Goal: Task Accomplishment & Management: Manage account settings

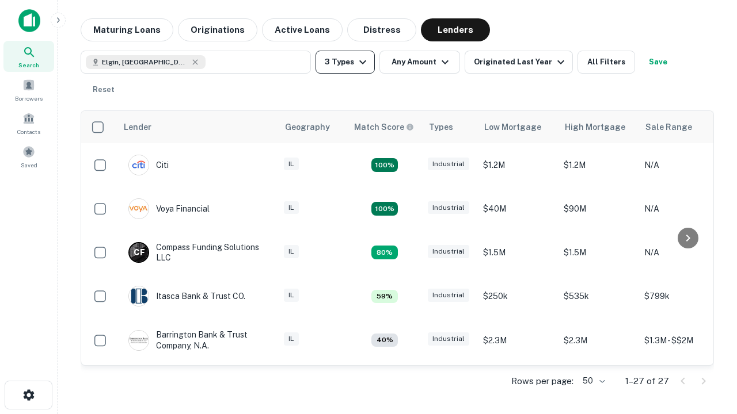
click at [345, 62] on button "3 Types" at bounding box center [344, 62] width 59 height 23
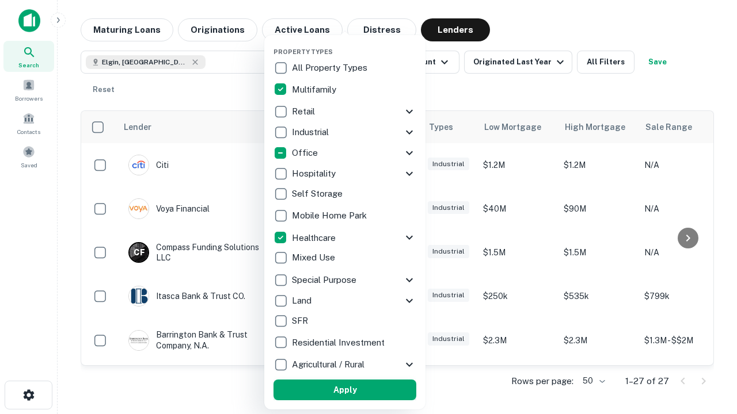
click at [345, 390] on button "Apply" at bounding box center [344, 390] width 143 height 21
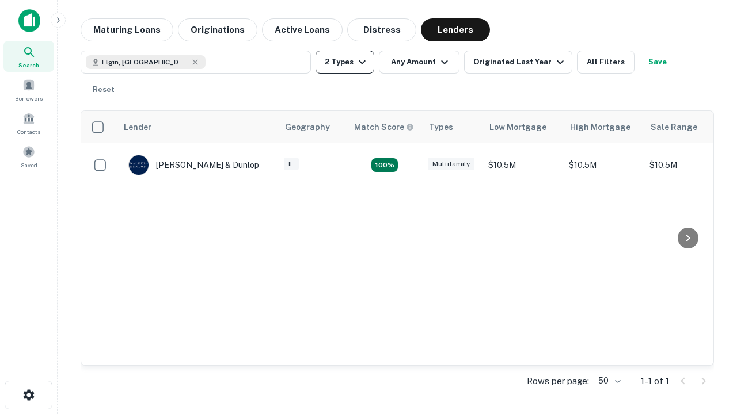
click at [345, 62] on button "2 Types" at bounding box center [344, 62] width 59 height 23
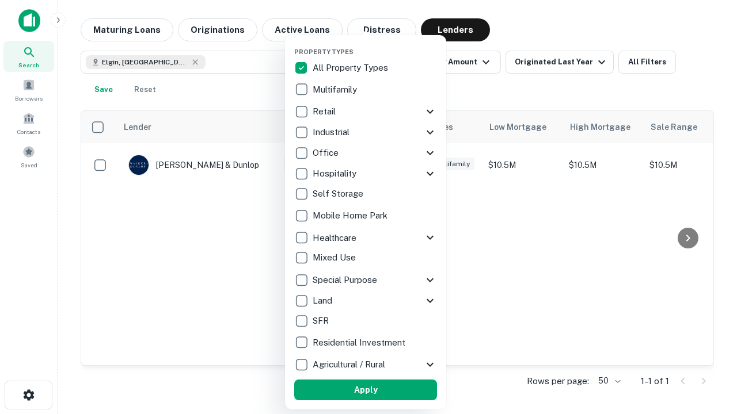
click at [365, 390] on button "Apply" at bounding box center [365, 390] width 143 height 21
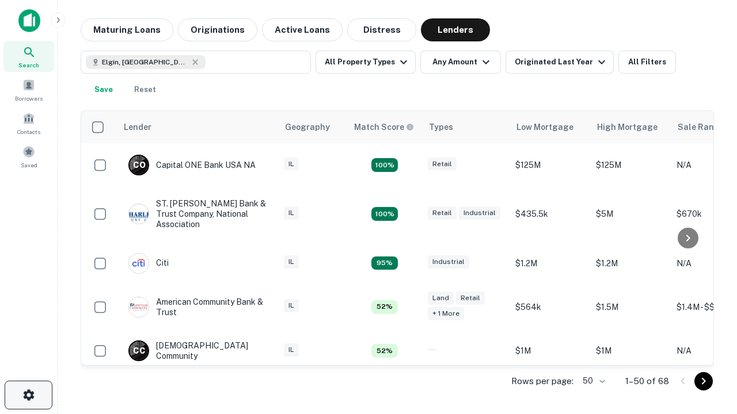
click at [28, 395] on icon "button" at bounding box center [29, 395] width 14 height 14
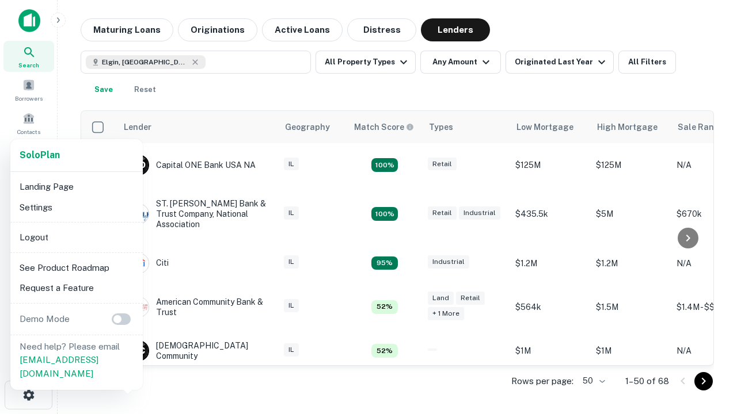
click at [76, 237] on li "Logout" at bounding box center [76, 237] width 123 height 21
